Goal: Find specific page/section: Find specific page/section

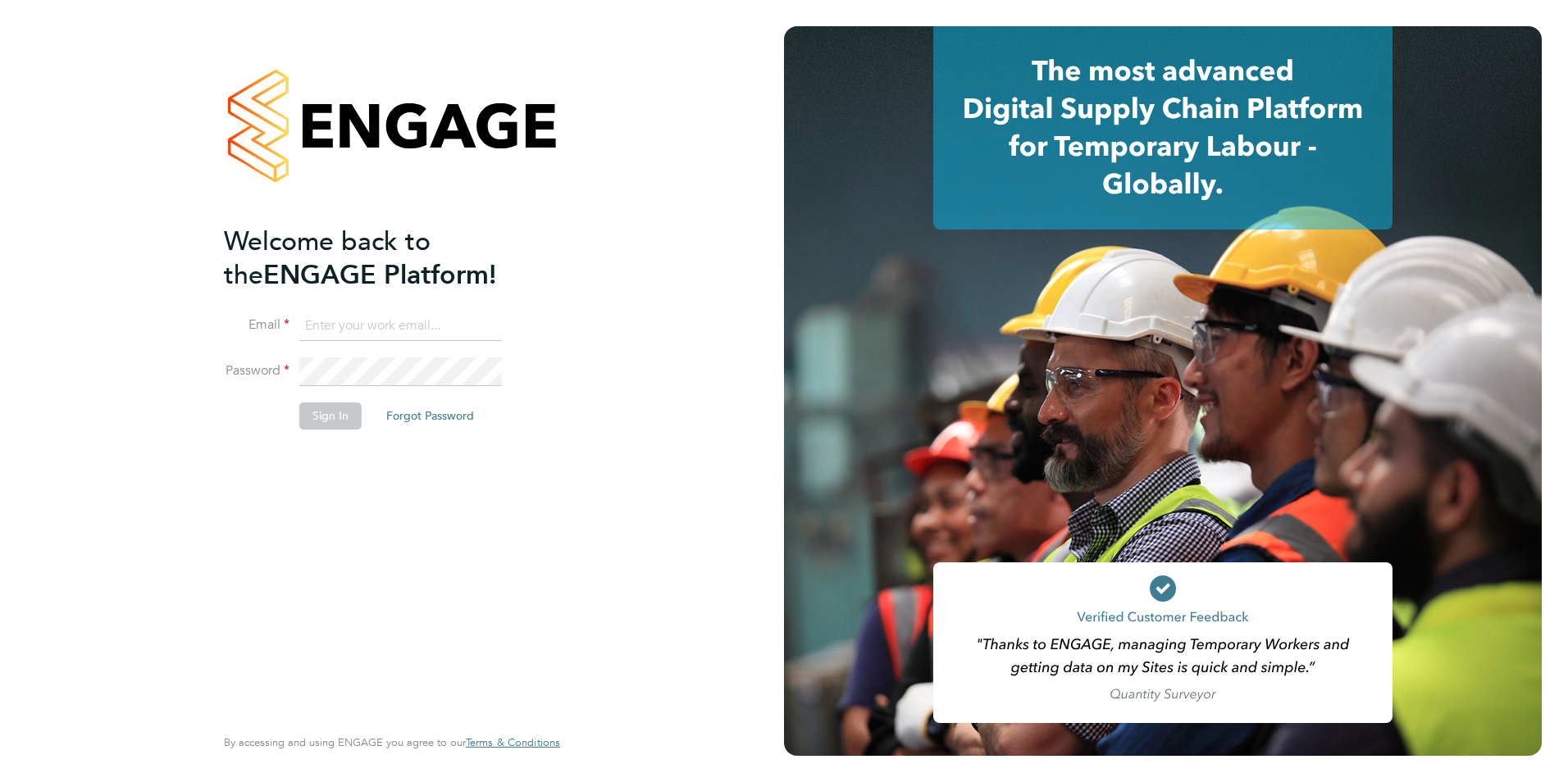
type input "[PERSON_NAME][EMAIL_ADDRESS][PERSON_NAME][DOMAIN_NAME]"
click at [322, 416] on button "Sign In" at bounding box center [330, 416] width 62 height 26
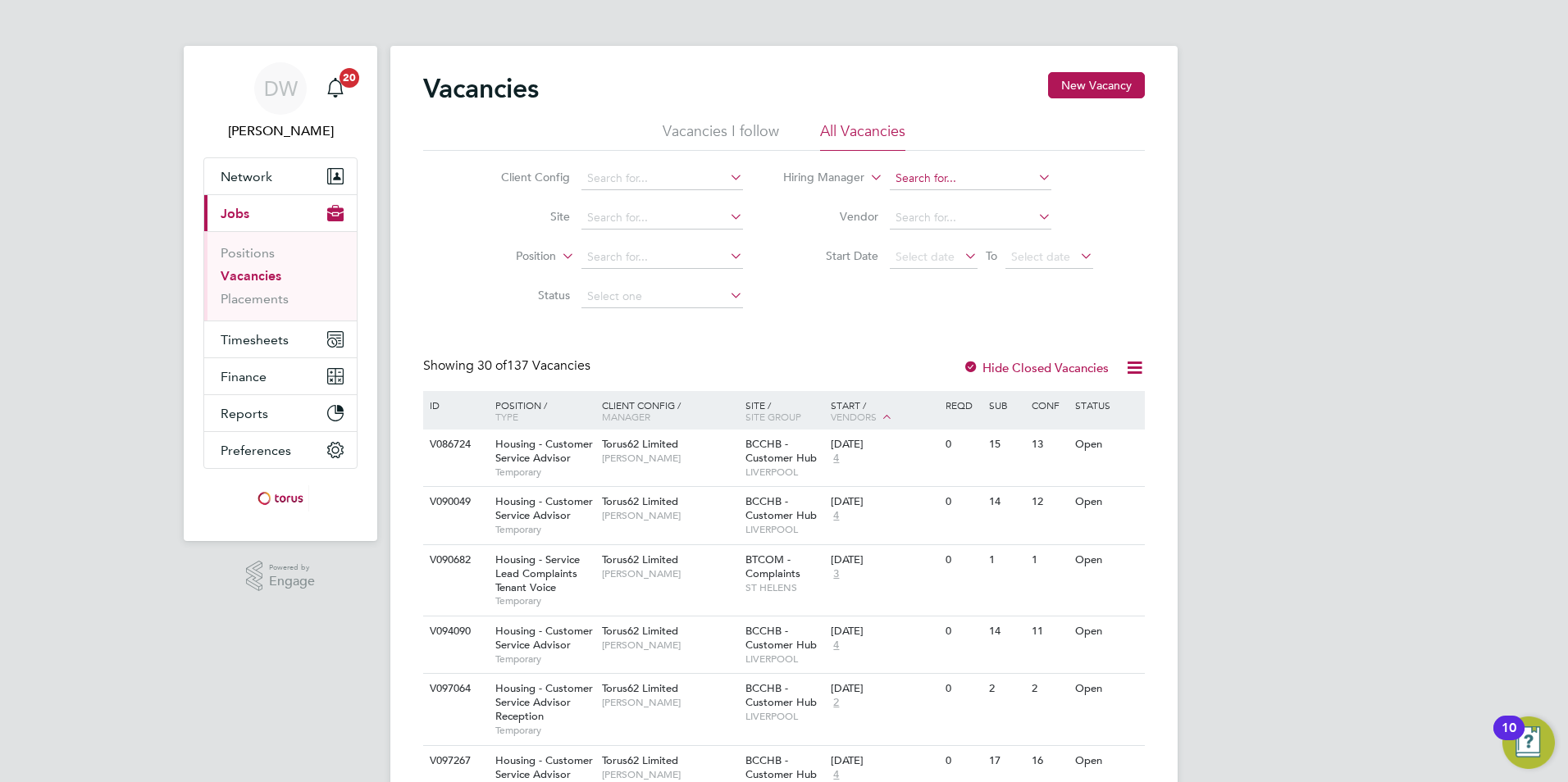
click at [943, 174] on input at bounding box center [970, 179] width 162 height 23
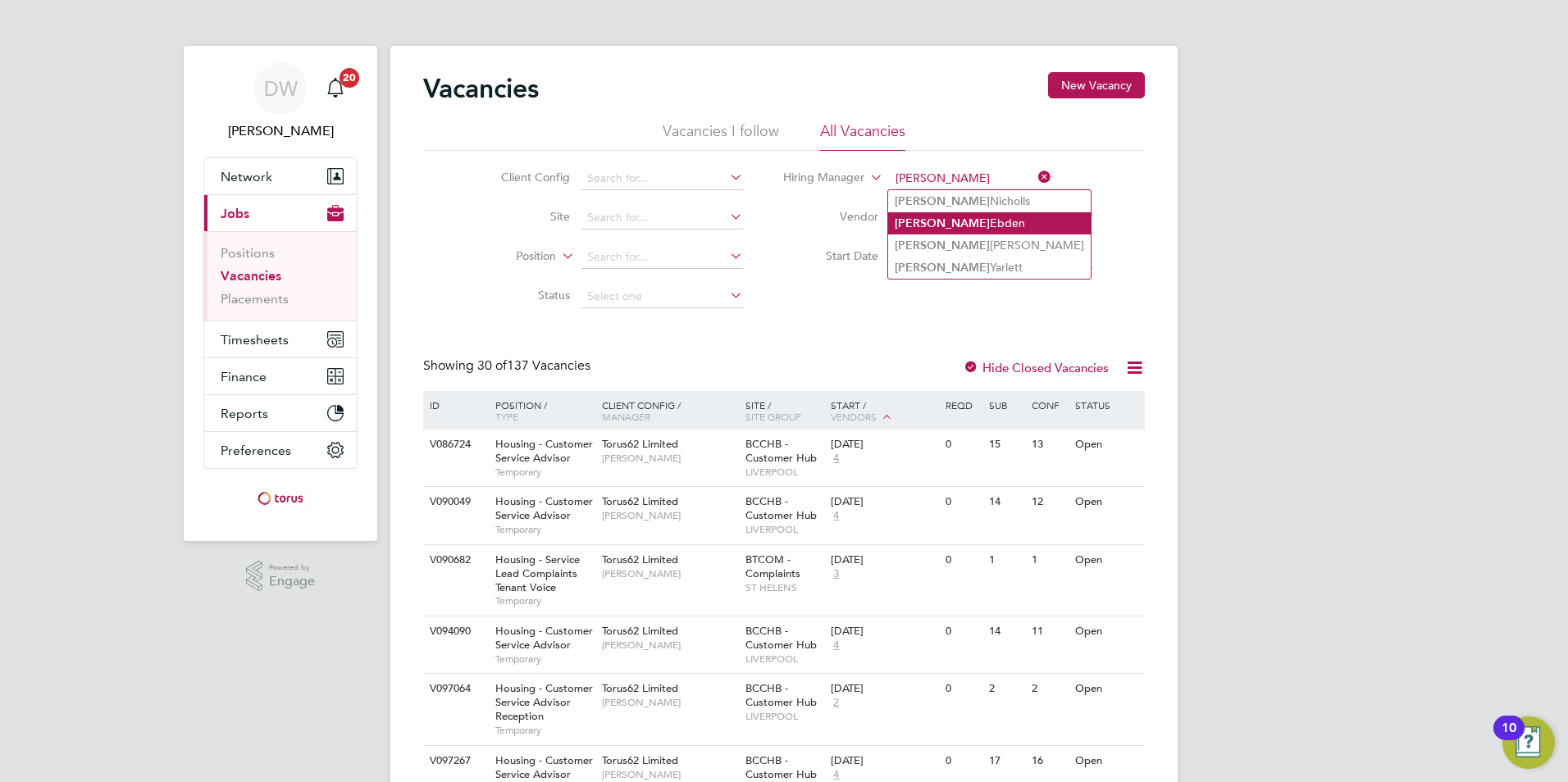
click at [950, 228] on li "[PERSON_NAME]" at bounding box center [988, 224] width 202 height 23
type input "[PERSON_NAME]"
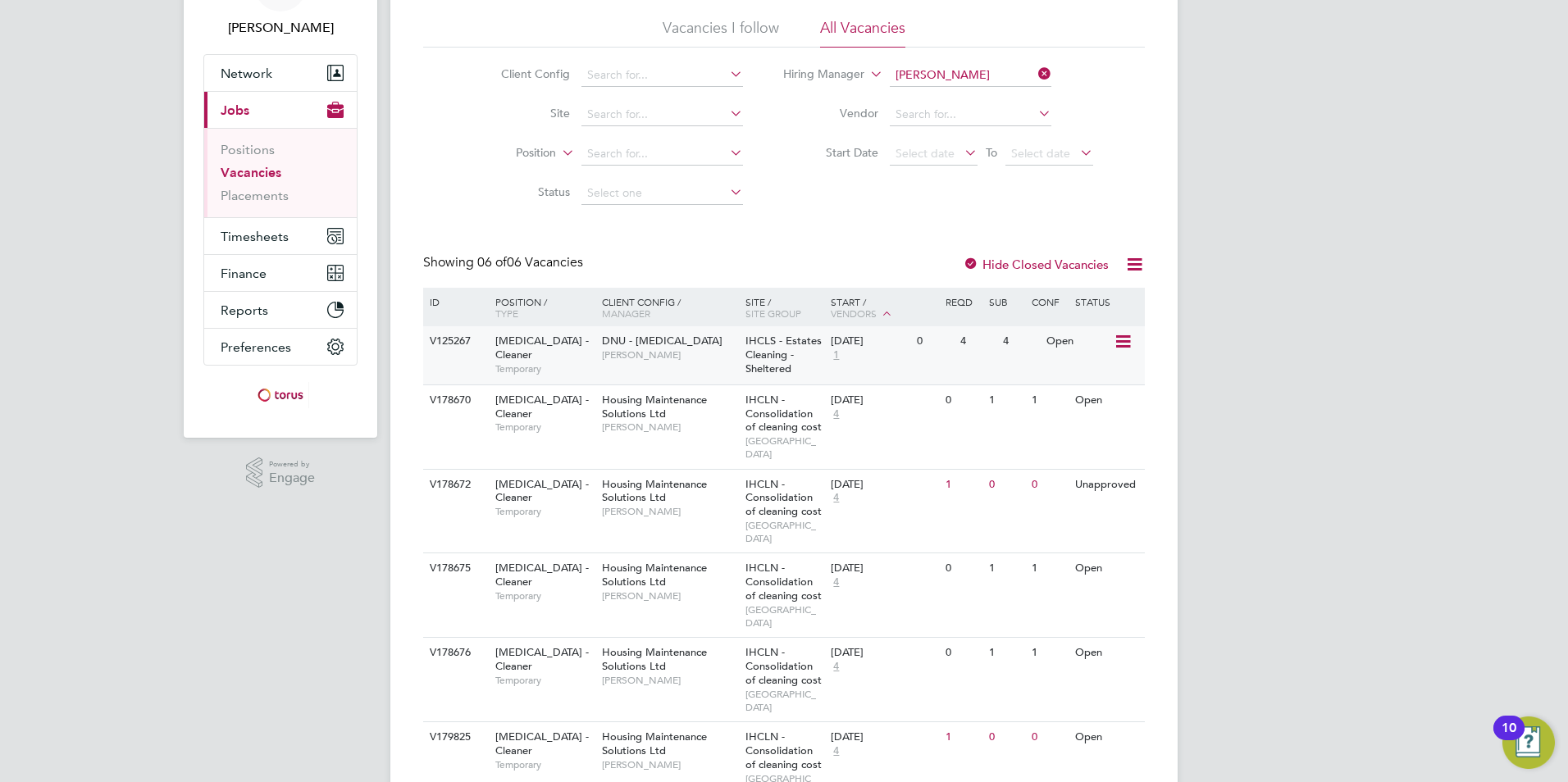
scroll to position [123, 0]
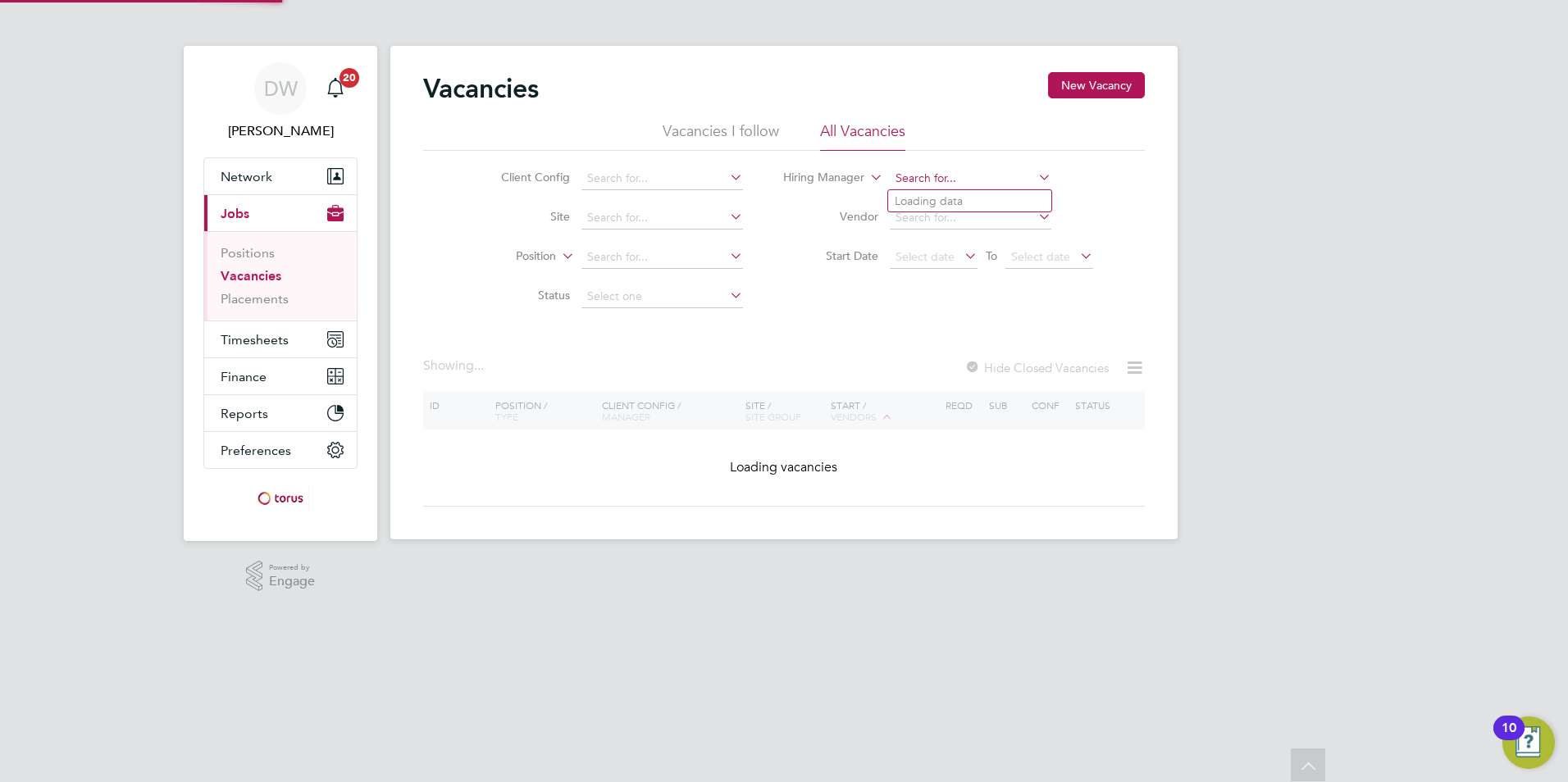
click at [992, 48] on div "Vacancies New Vacancy Vacancies I follow All Vacancies Client Config Site Posit…" at bounding box center [784, 293] width 787 height 493
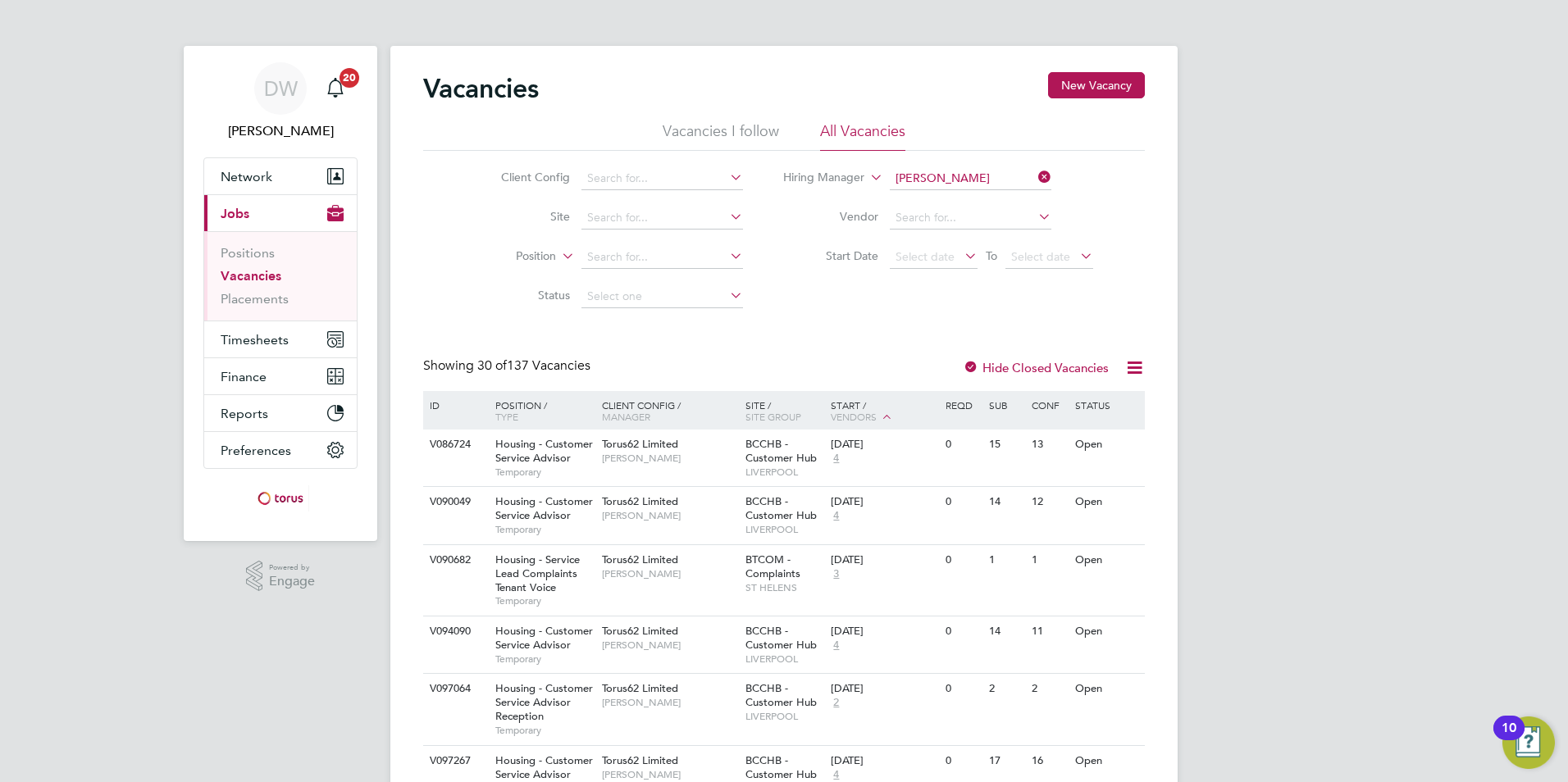
click at [933, 198] on li "[PERSON_NAME]" at bounding box center [988, 201] width 202 height 23
type input "[PERSON_NAME]"
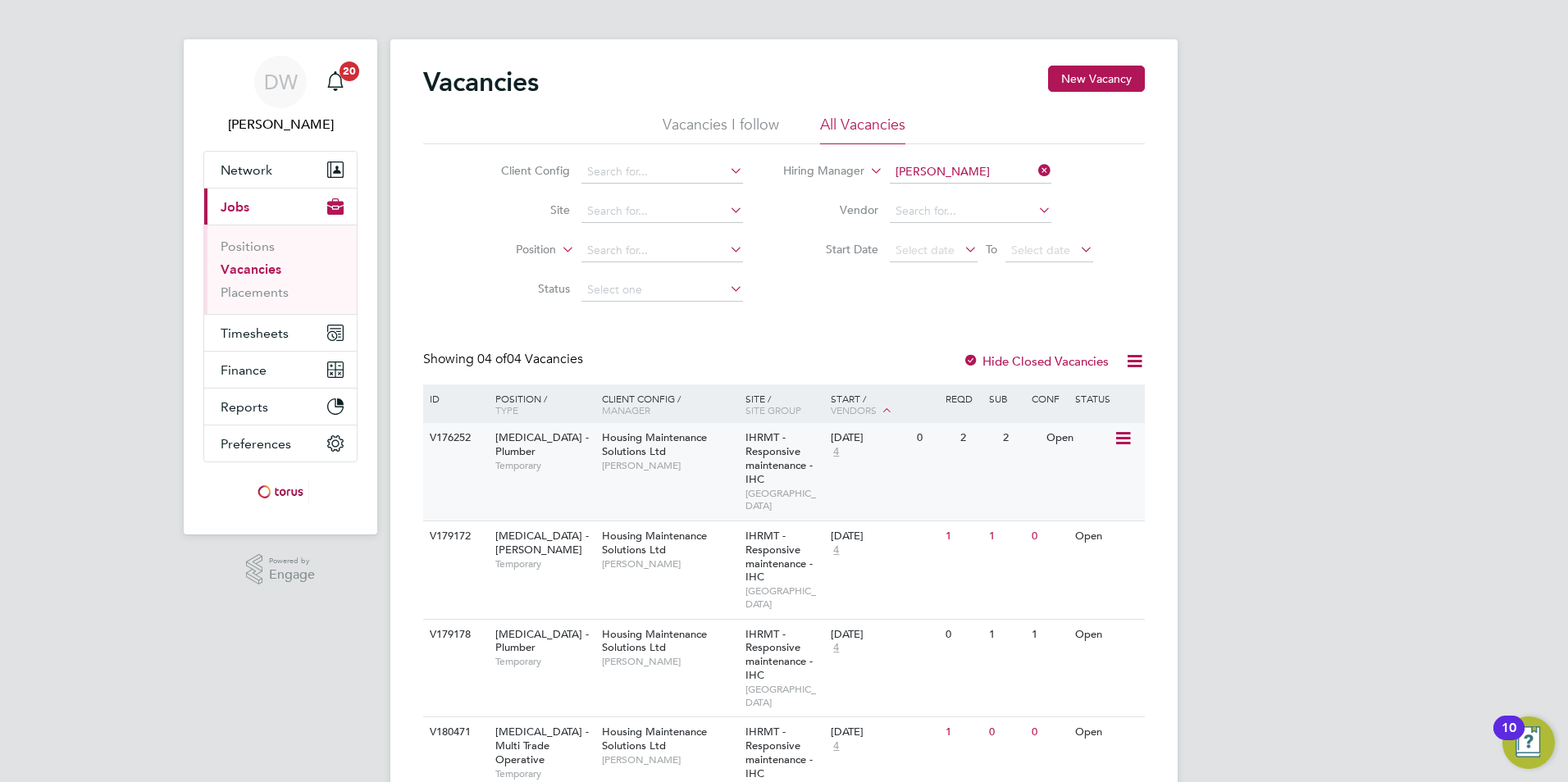
scroll to position [48, 0]
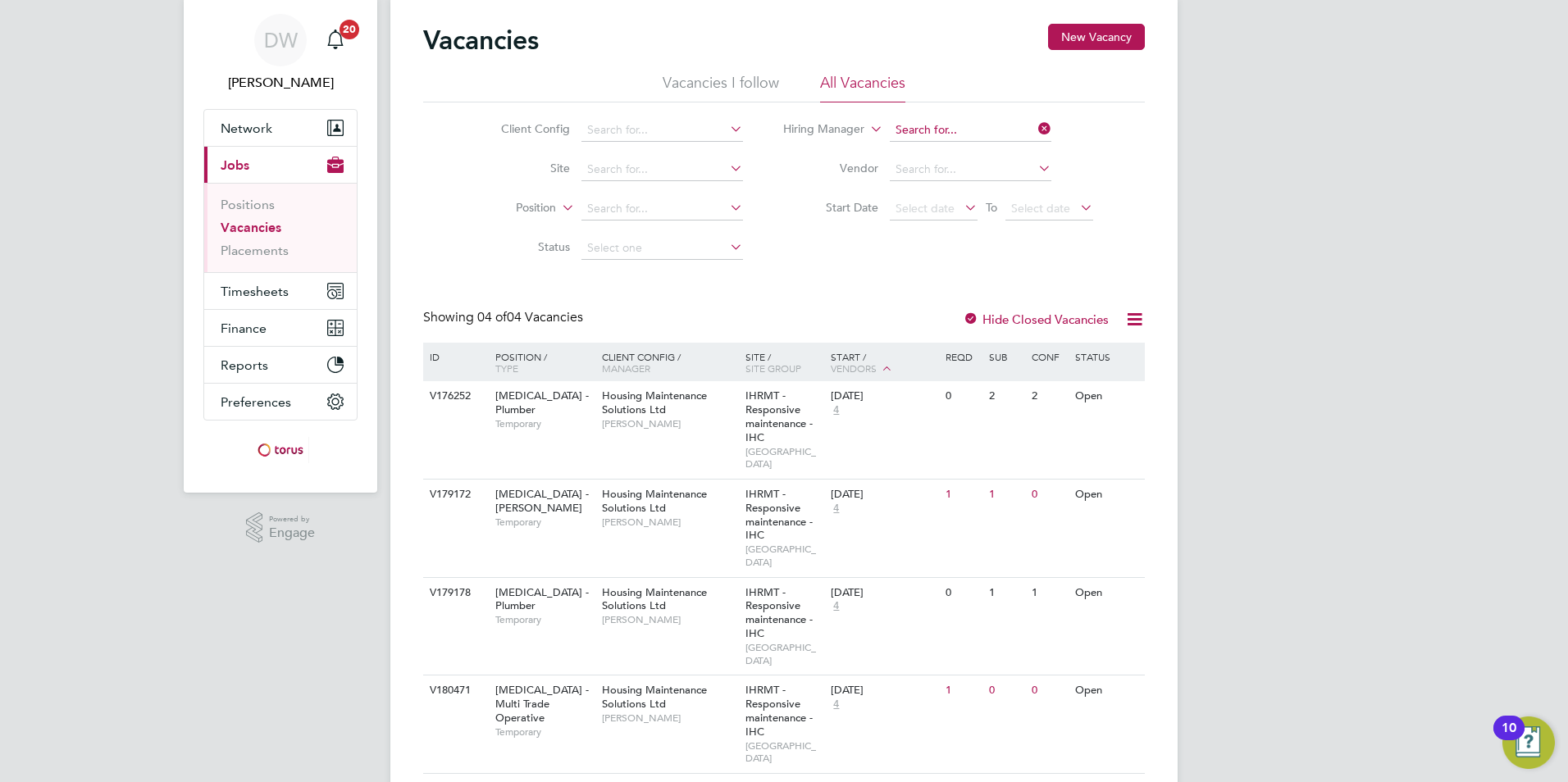
click at [965, 131] on div "Vacancies I follow All Vacancies Client Config Site Position Status Hiring Mana…" at bounding box center [783, 170] width 722 height 195
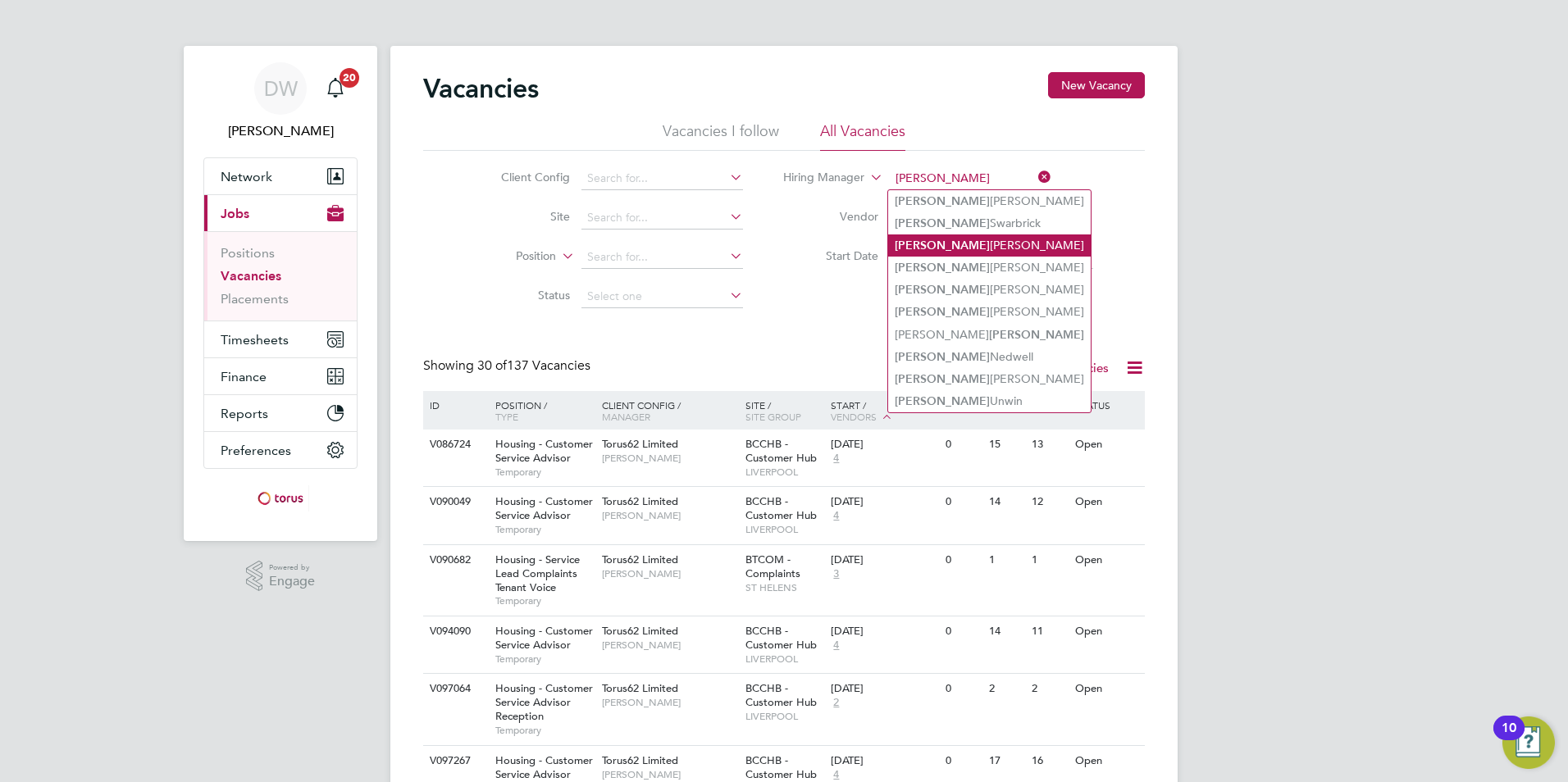
click at [949, 241] on li "[PERSON_NAME]" at bounding box center [988, 246] width 202 height 23
type input "[PERSON_NAME]"
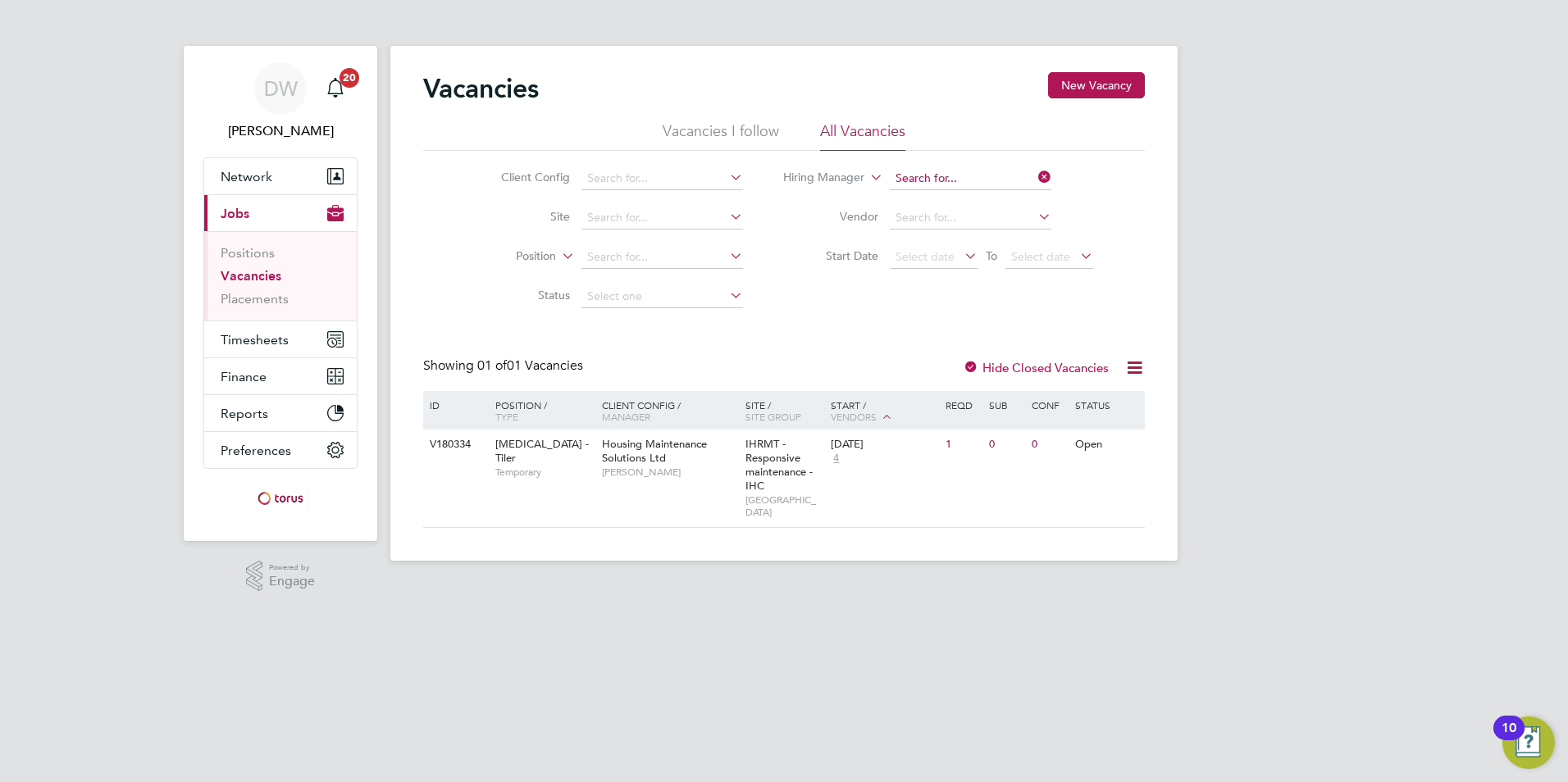
click at [962, 174] on input at bounding box center [970, 179] width 162 height 23
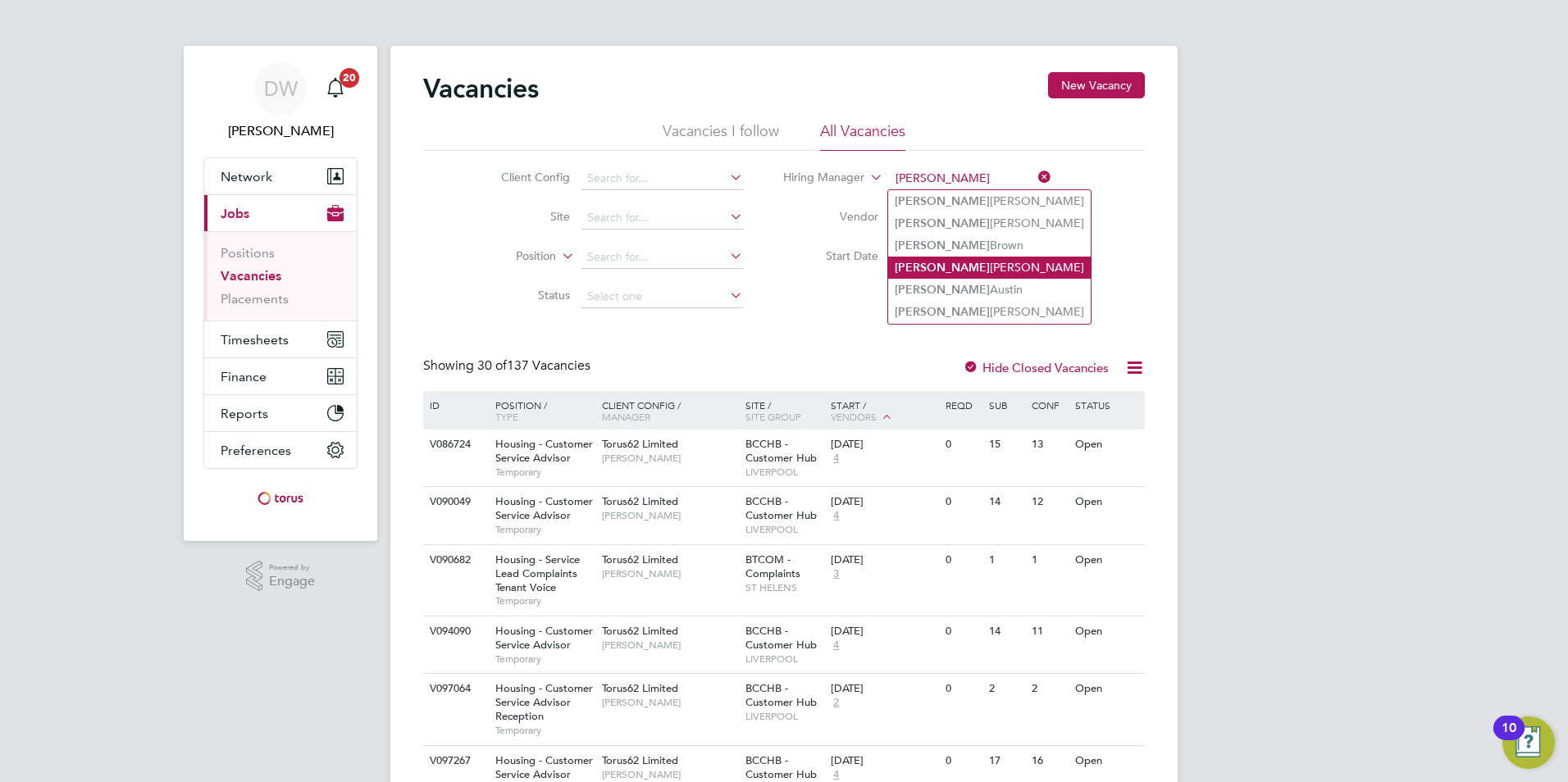
click at [938, 265] on li "[PERSON_NAME]" at bounding box center [988, 268] width 202 height 23
type input "[PERSON_NAME]"
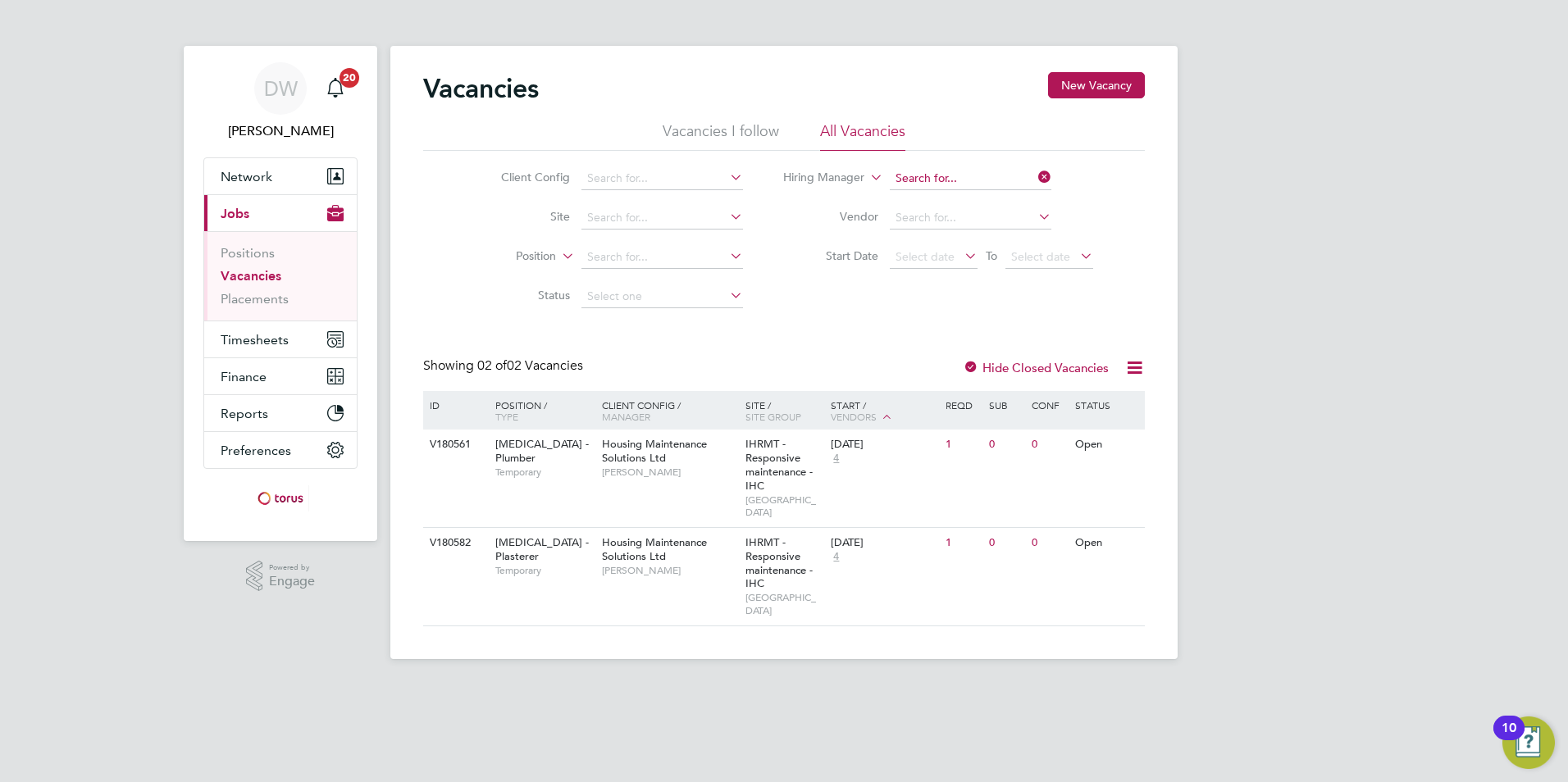
click at [982, 173] on input at bounding box center [970, 179] width 162 height 23
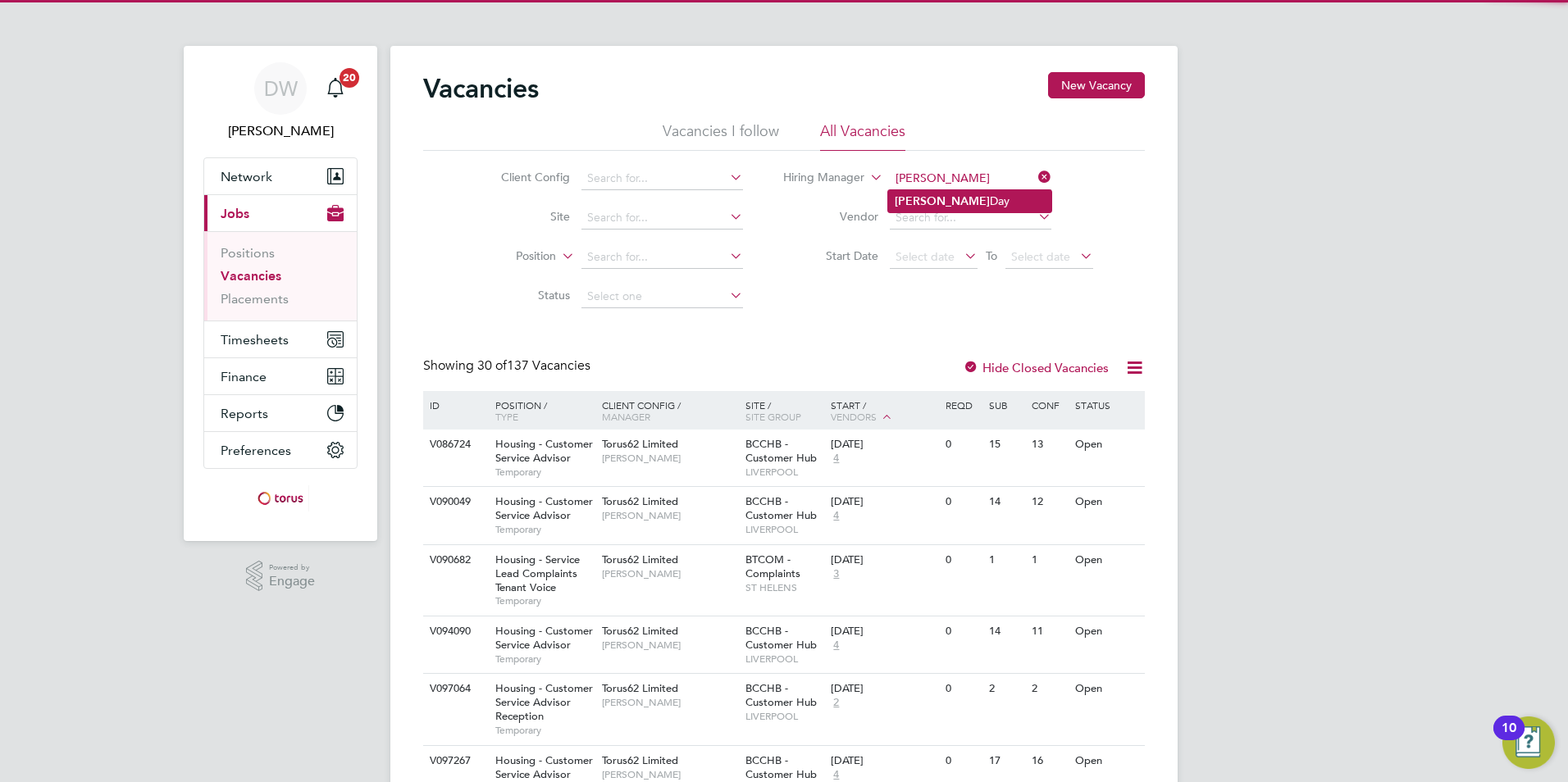
click at [938, 190] on li "[PERSON_NAME]" at bounding box center [968, 201] width 163 height 23
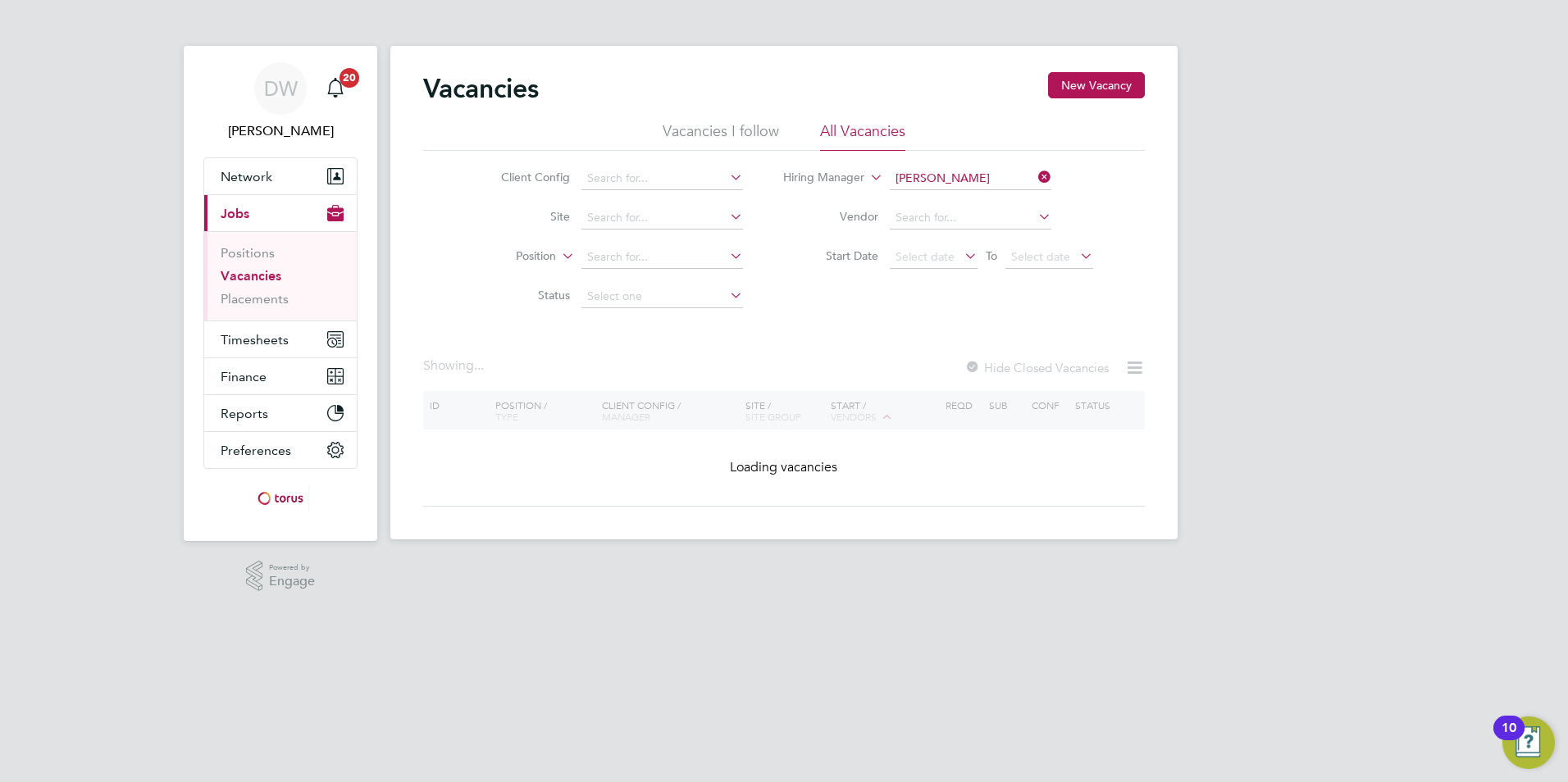
type input "[PERSON_NAME]"
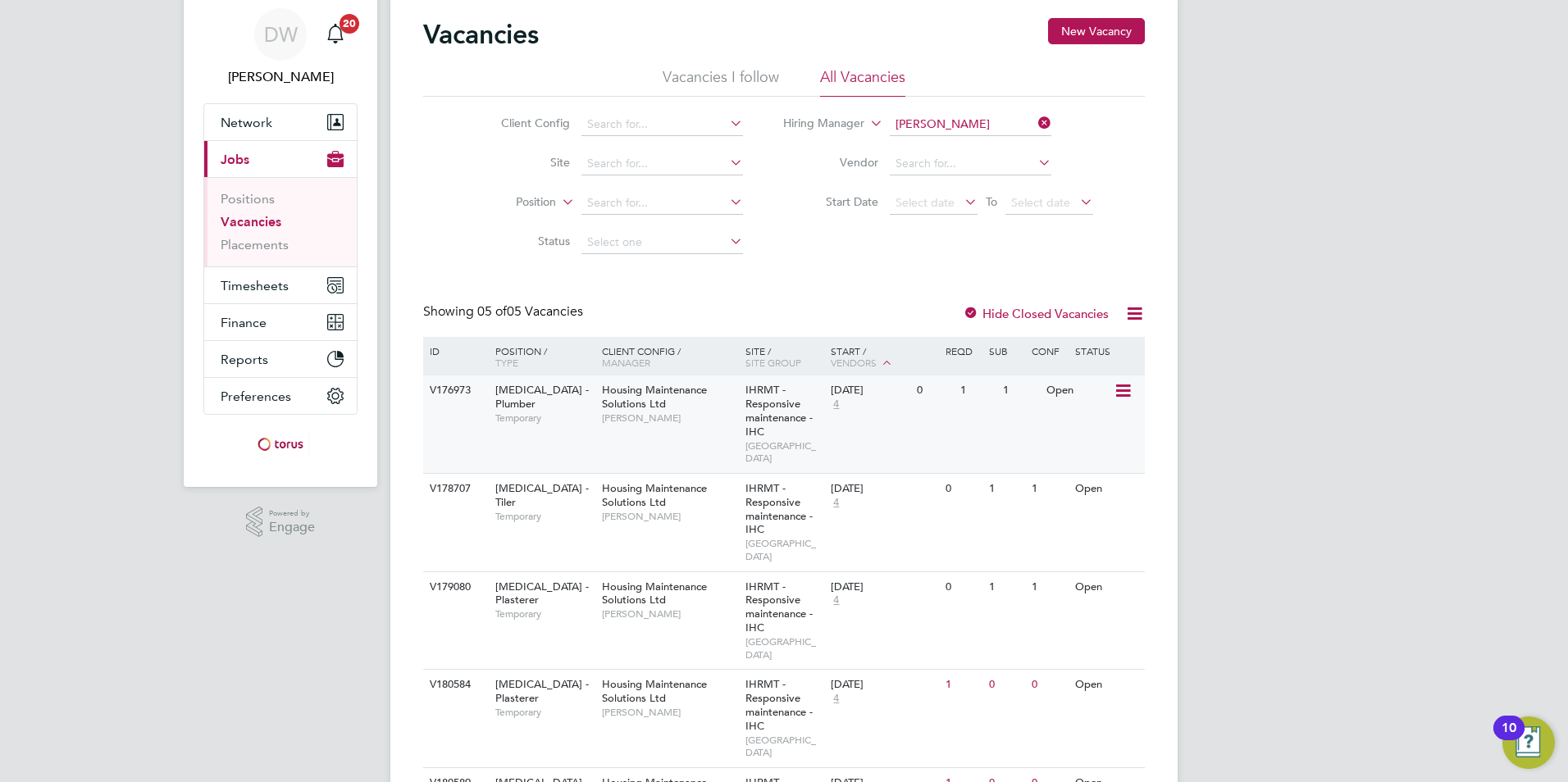
scroll to position [134, 0]
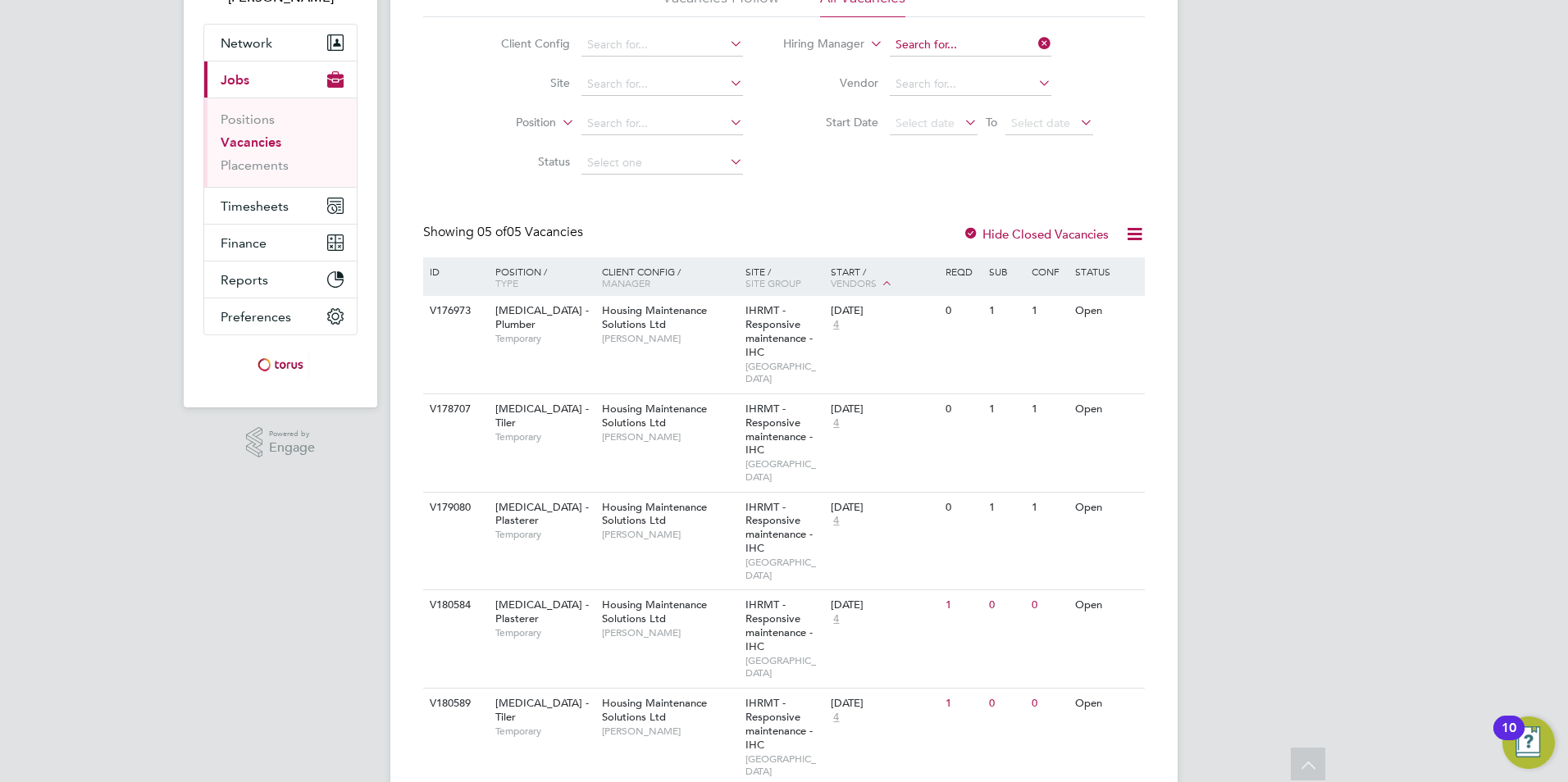
click at [960, 45] on app-barbie "Vacancies New Vacancy Vacancies I follow All Vacancies Client Config Site Posit…" at bounding box center [784, 343] width 787 height 953
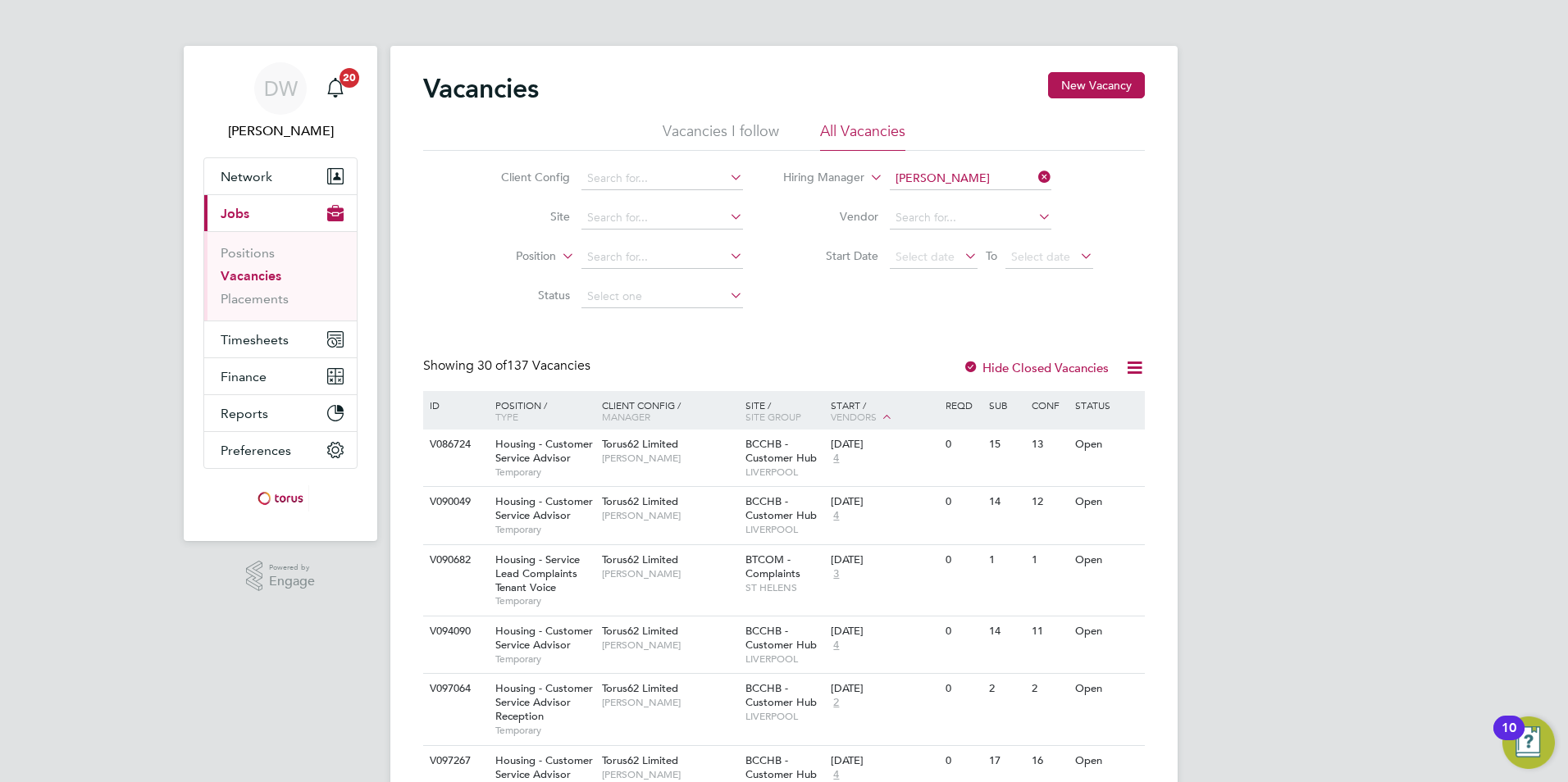
click at [939, 199] on li "[PERSON_NAME]" at bounding box center [988, 201] width 202 height 23
type input "[PERSON_NAME]"
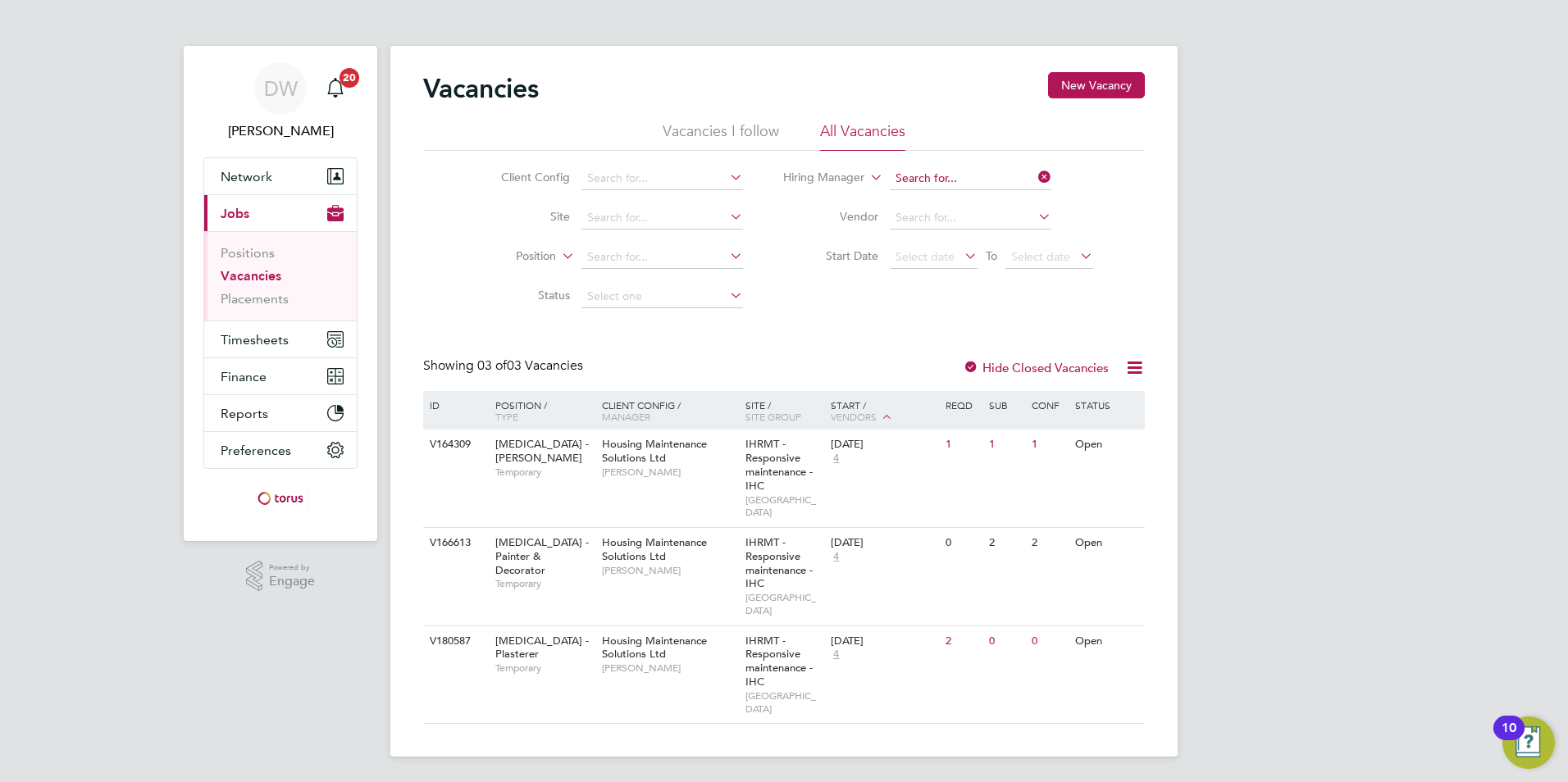
click at [952, 173] on input at bounding box center [970, 179] width 162 height 23
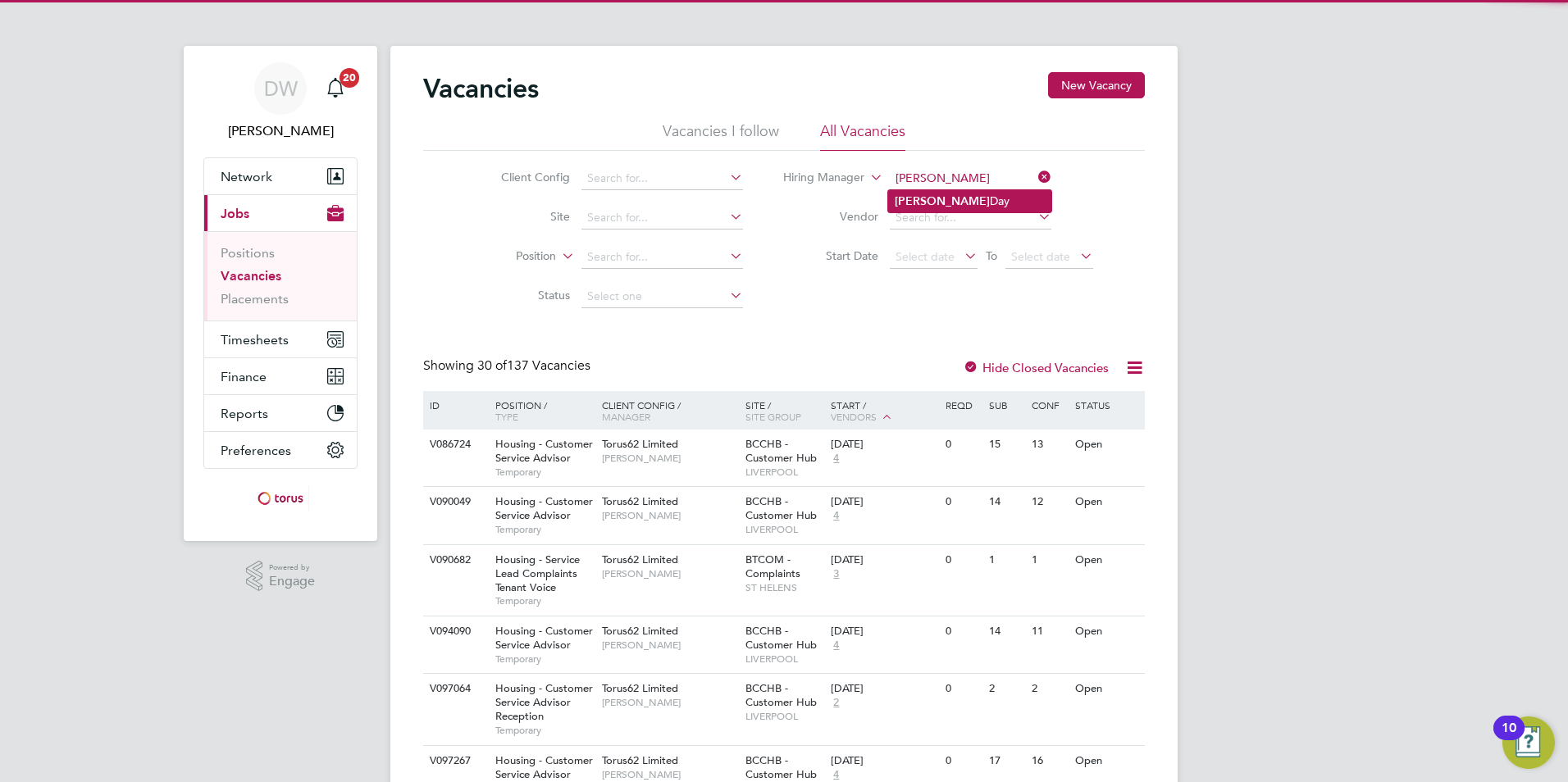
click at [934, 196] on b "[PERSON_NAME]" at bounding box center [941, 200] width 95 height 14
type input "[PERSON_NAME]"
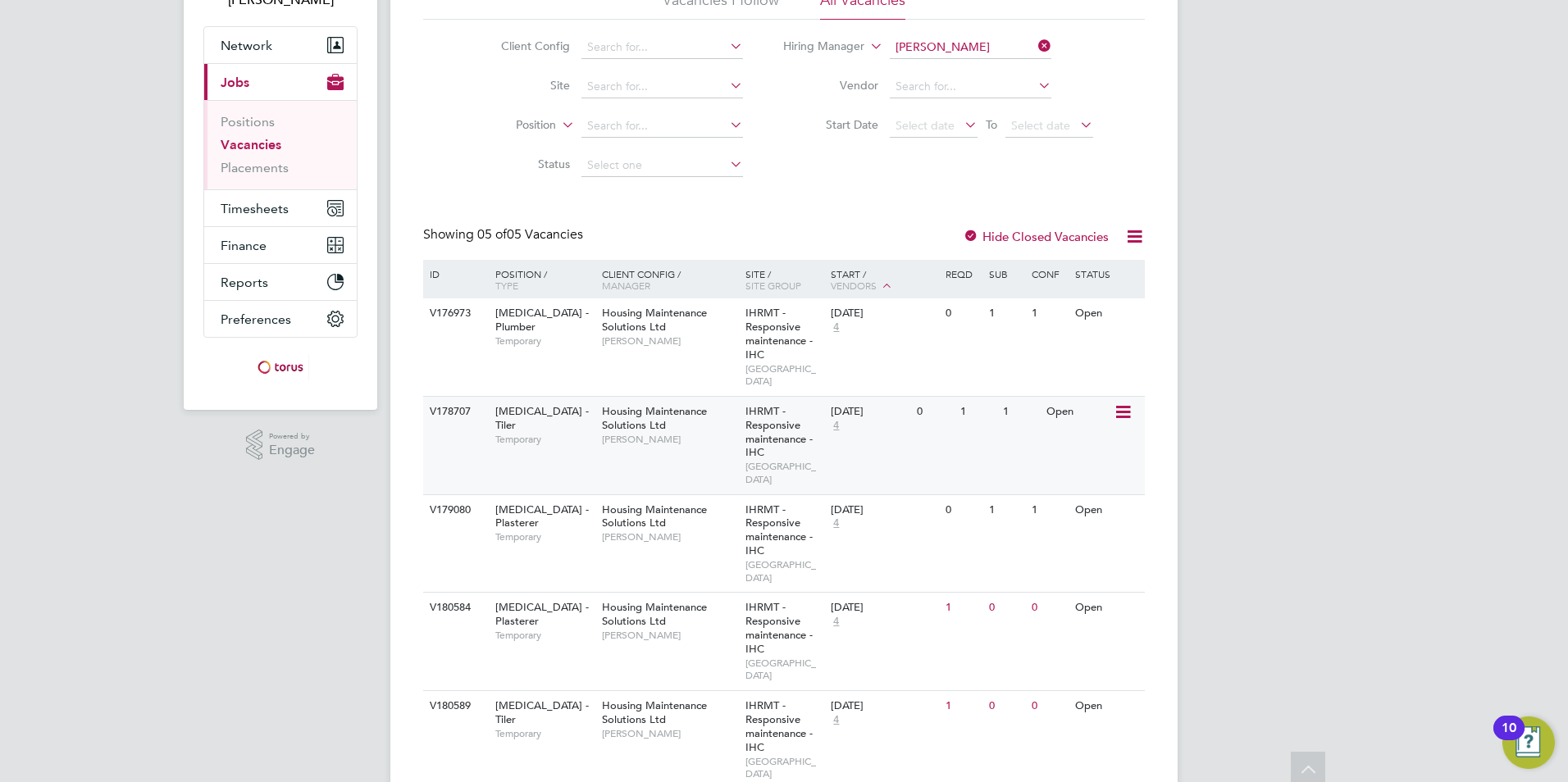
scroll to position [134, 0]
click at [973, 41] on app-barbie "Vacancies New Vacancy Vacancies I follow All Vacancies Client Config Site Posit…" at bounding box center [784, 343] width 787 height 953
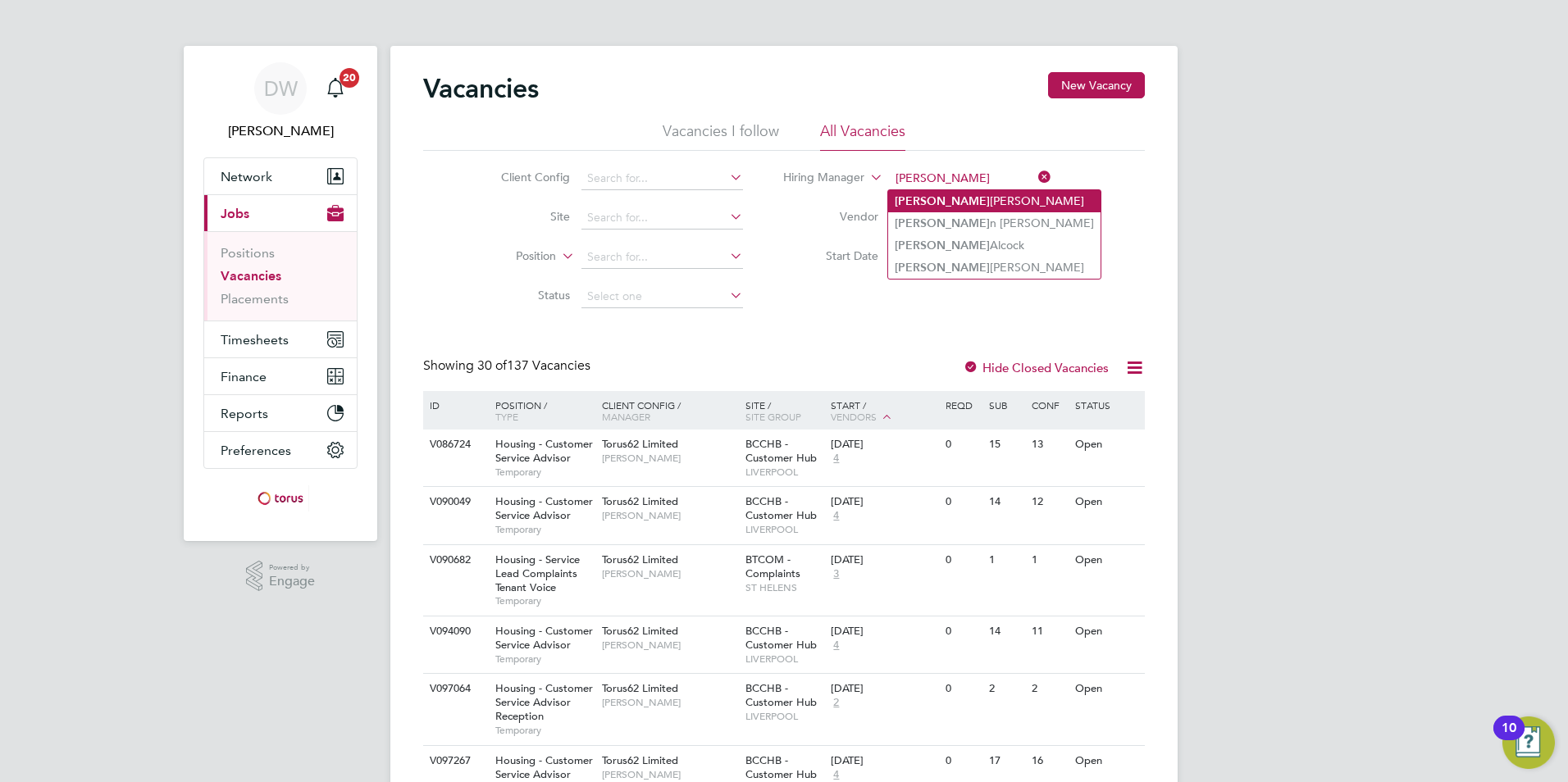
click at [954, 198] on li "[PERSON_NAME]" at bounding box center [994, 201] width 213 height 23
type input "[PERSON_NAME]"
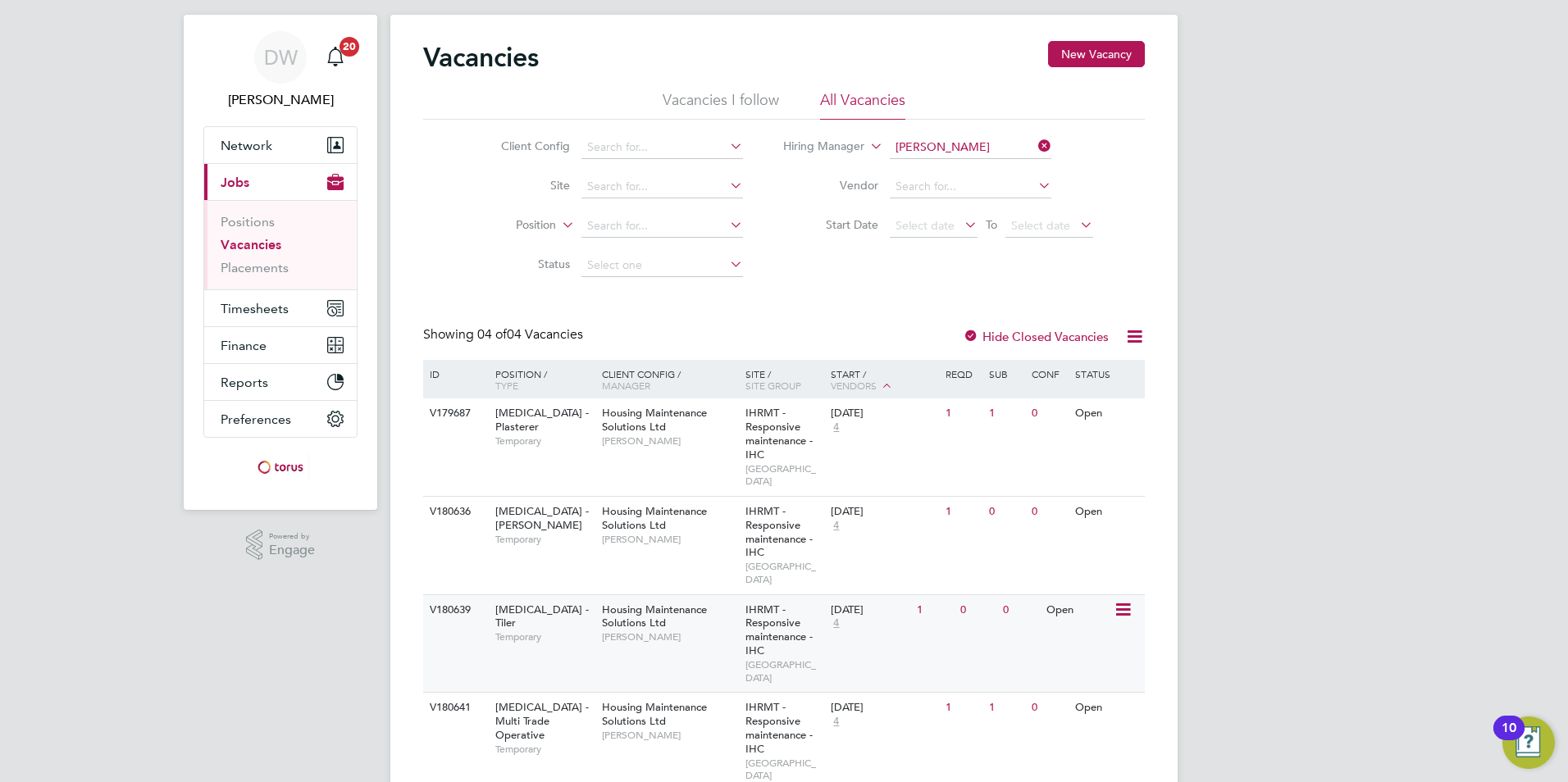
scroll to position [48, 0]
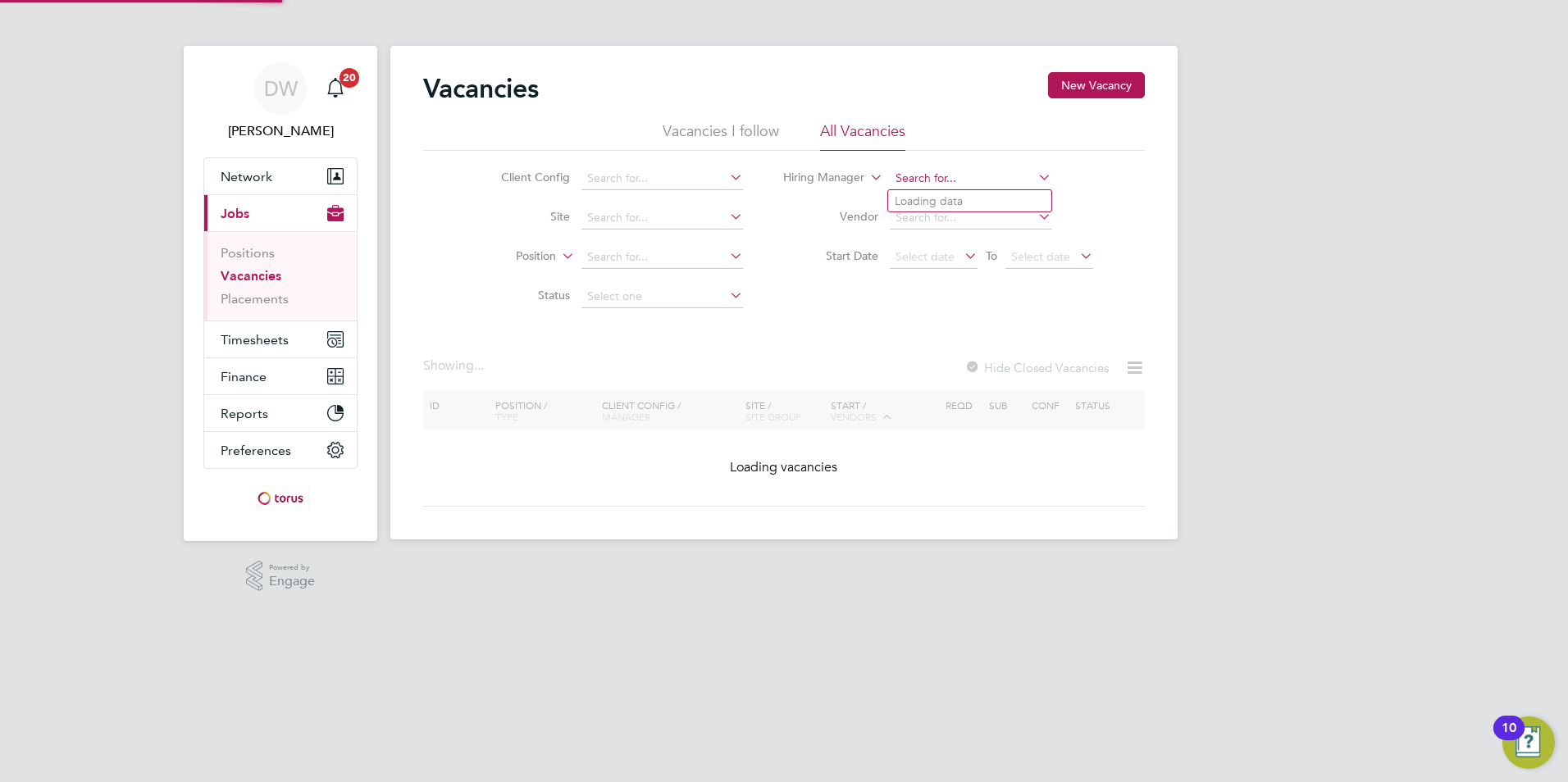
click at [941, 124] on div "Vacancies I follow All Vacancies Client Config Site Position Status Hiring Mana…" at bounding box center [783, 218] width 722 height 195
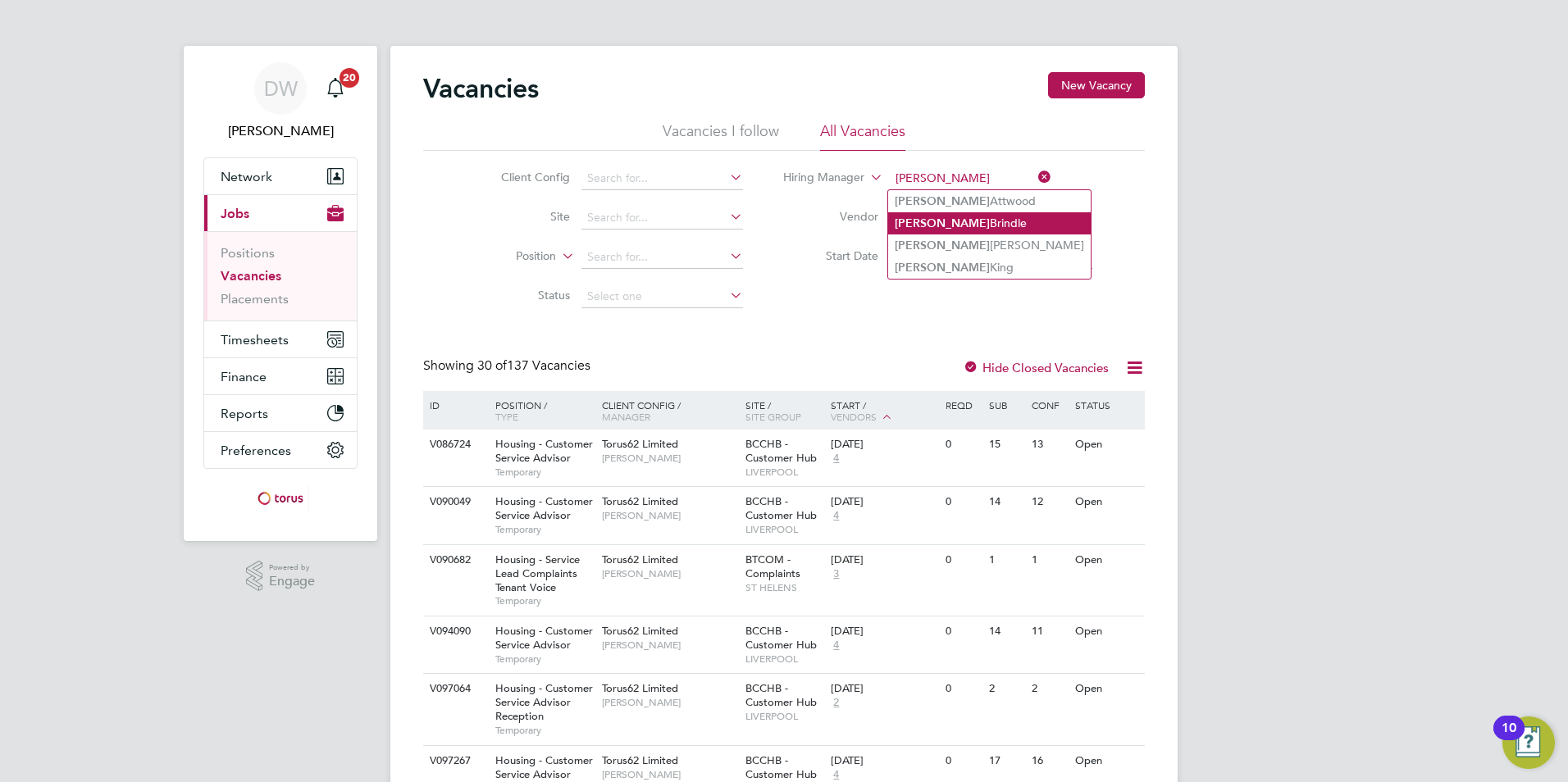
click at [957, 221] on li "[PERSON_NAME]" at bounding box center [988, 224] width 202 height 23
type input "[PERSON_NAME]"
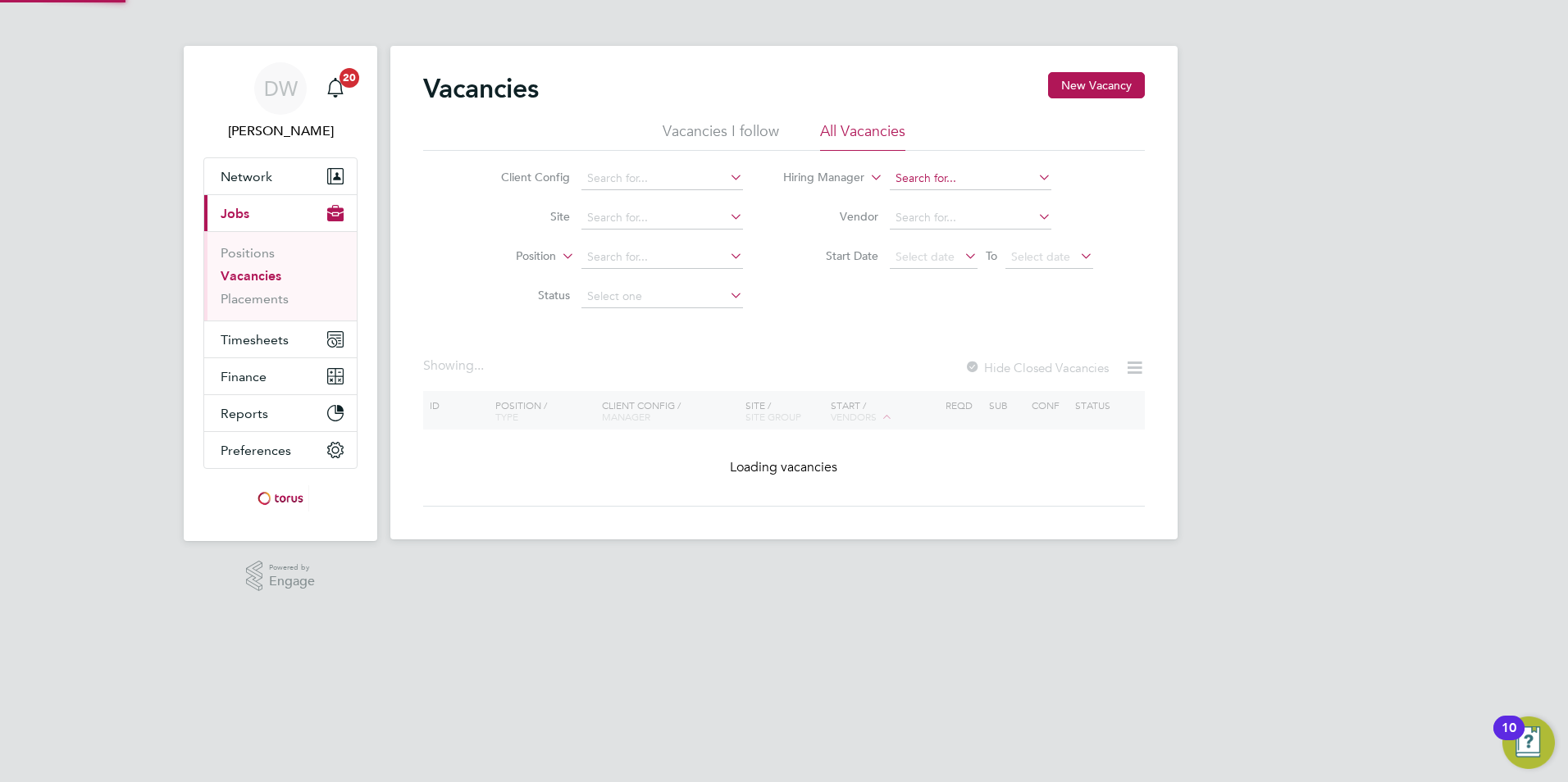
click at [974, 177] on input at bounding box center [970, 179] width 162 height 23
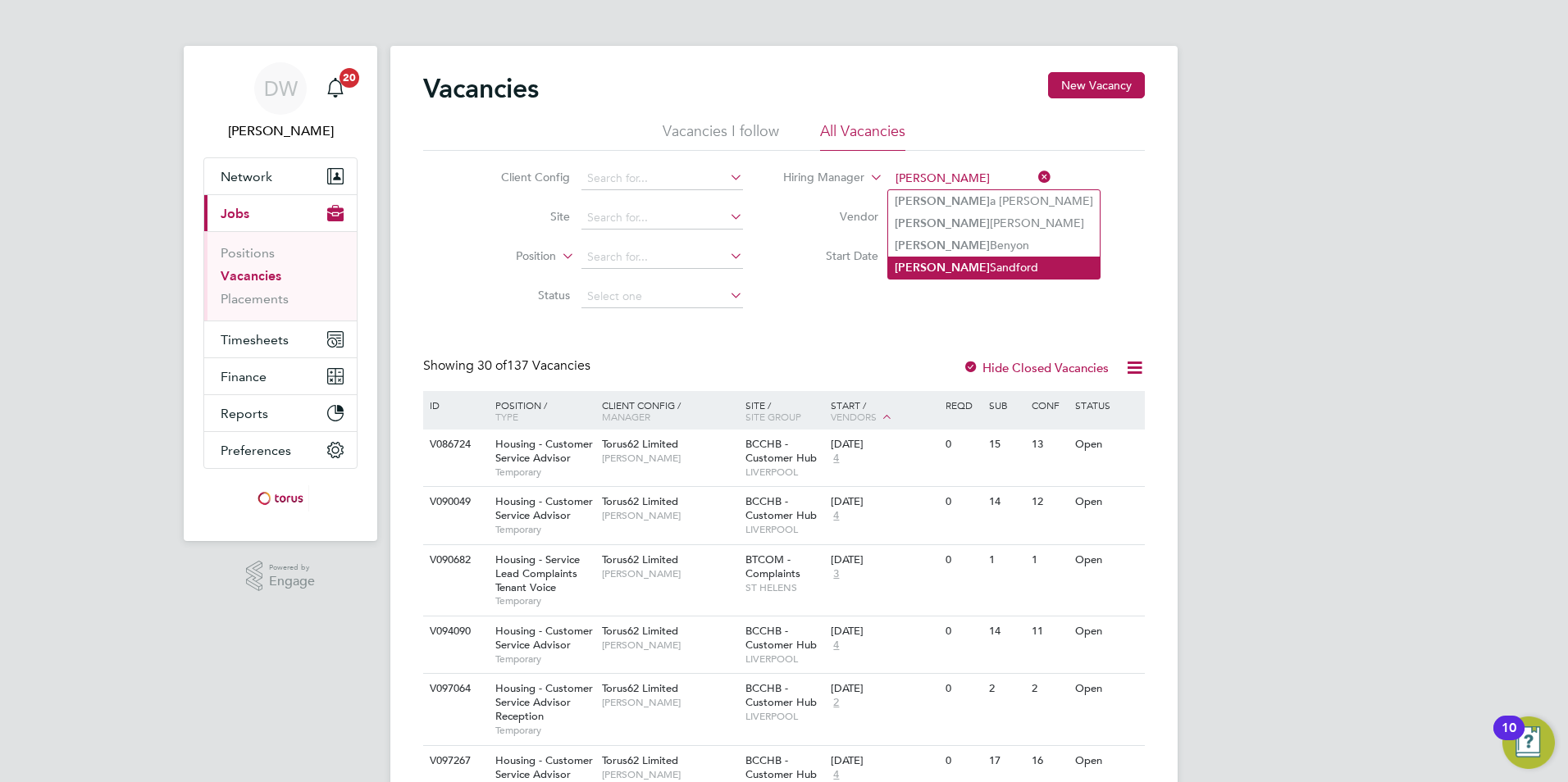
click at [937, 263] on li "[PERSON_NAME]" at bounding box center [993, 268] width 212 height 23
type input "[PERSON_NAME]"
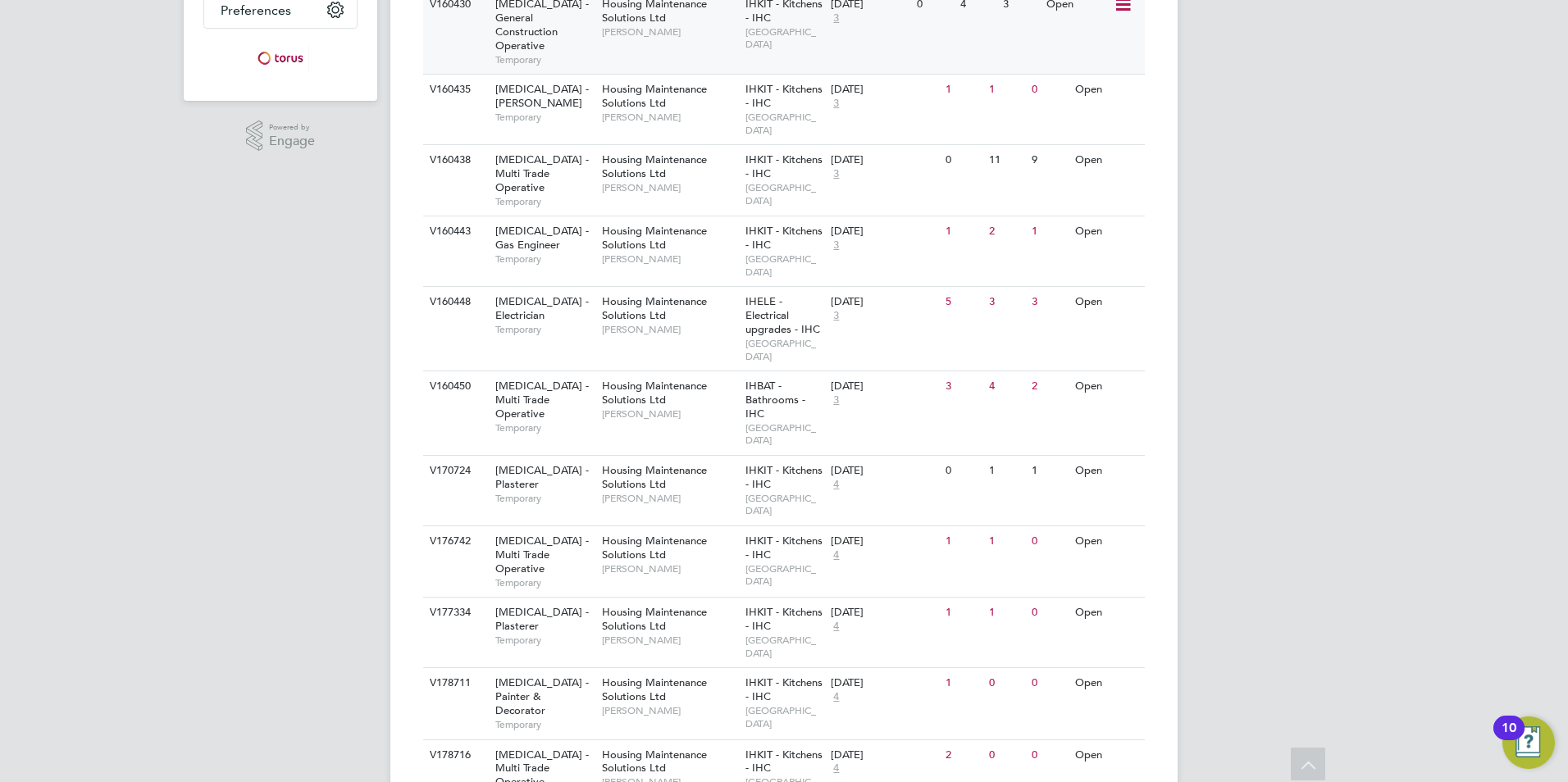
scroll to position [438, 0]
